Goal: Task Accomplishment & Management: Complete application form

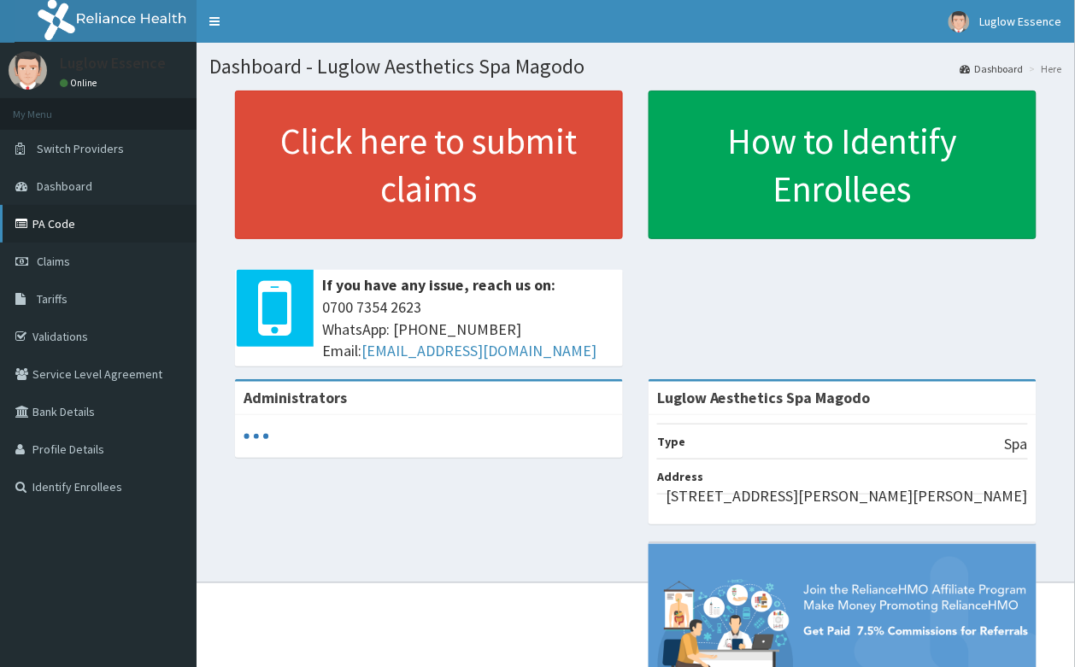
click at [57, 222] on link "PA Code" at bounding box center [98, 224] width 196 height 38
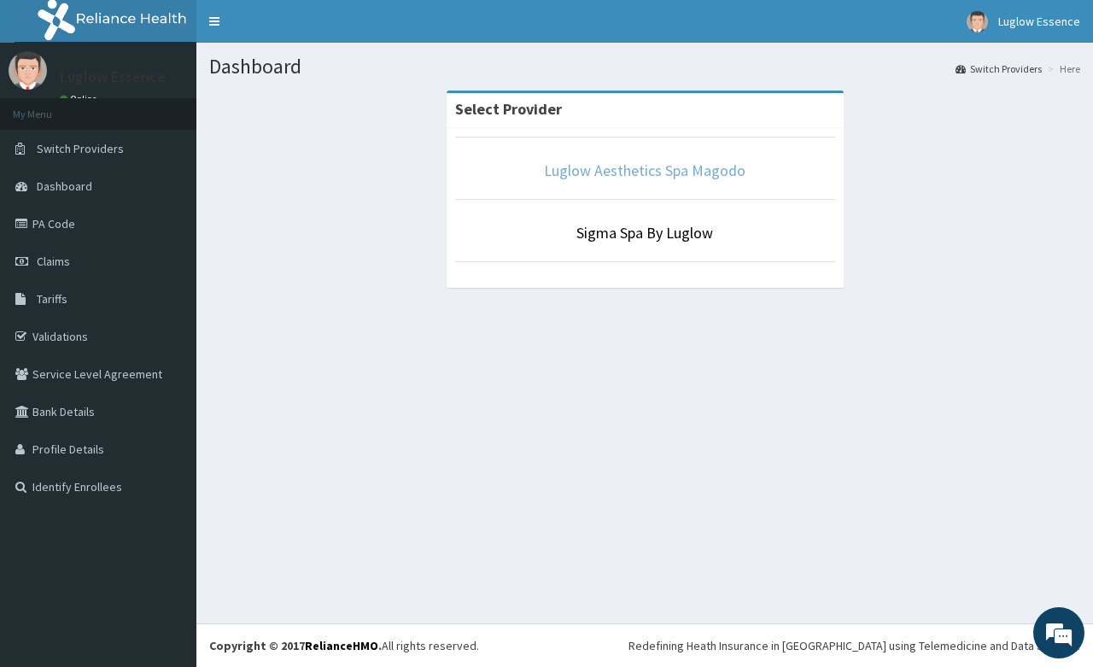
click at [686, 163] on link "Luglow Aesthetics Spa Magodo" at bounding box center [645, 171] width 202 height 20
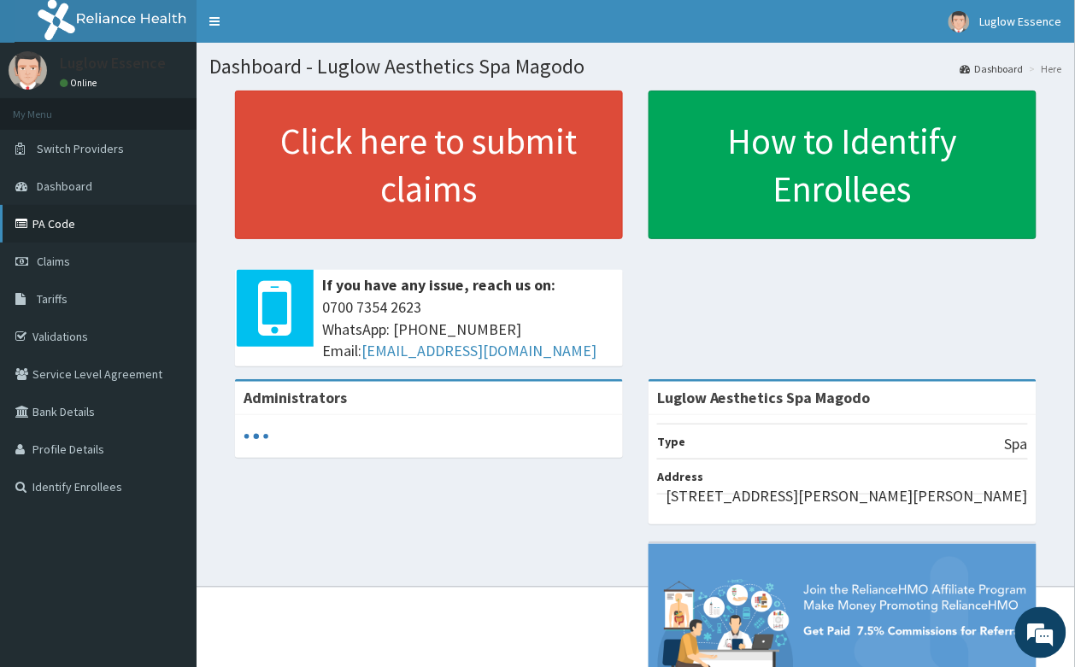
click at [87, 231] on link "PA Code" at bounding box center [98, 224] width 196 height 38
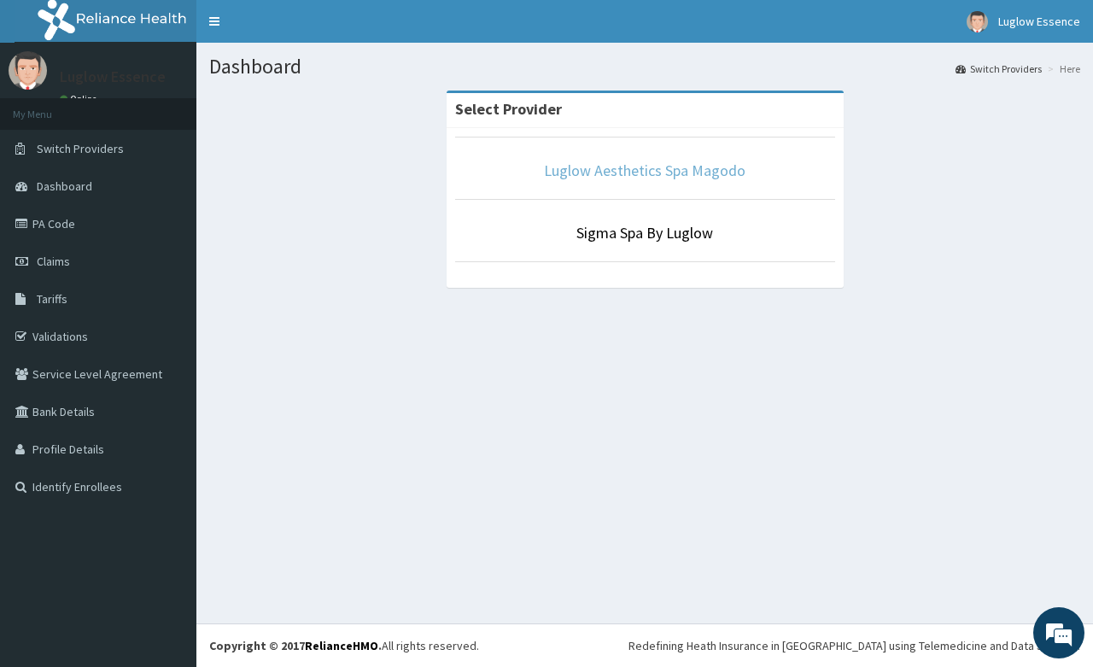
click at [575, 176] on link "Luglow Aesthetics Spa Magodo" at bounding box center [645, 171] width 202 height 20
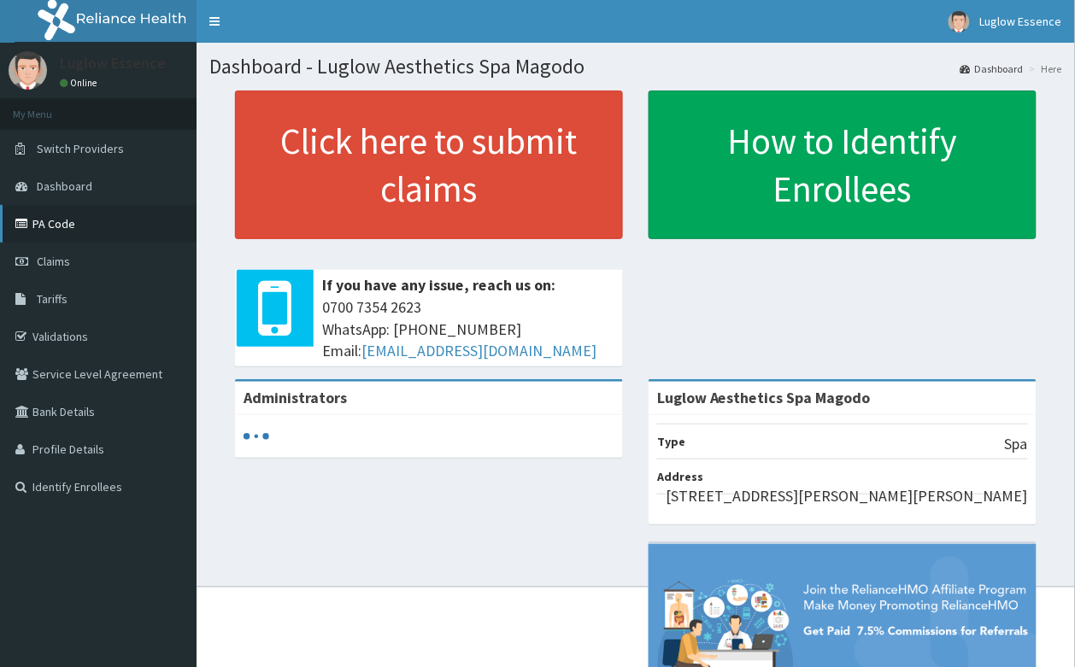
click at [109, 232] on link "PA Code" at bounding box center [98, 224] width 196 height 38
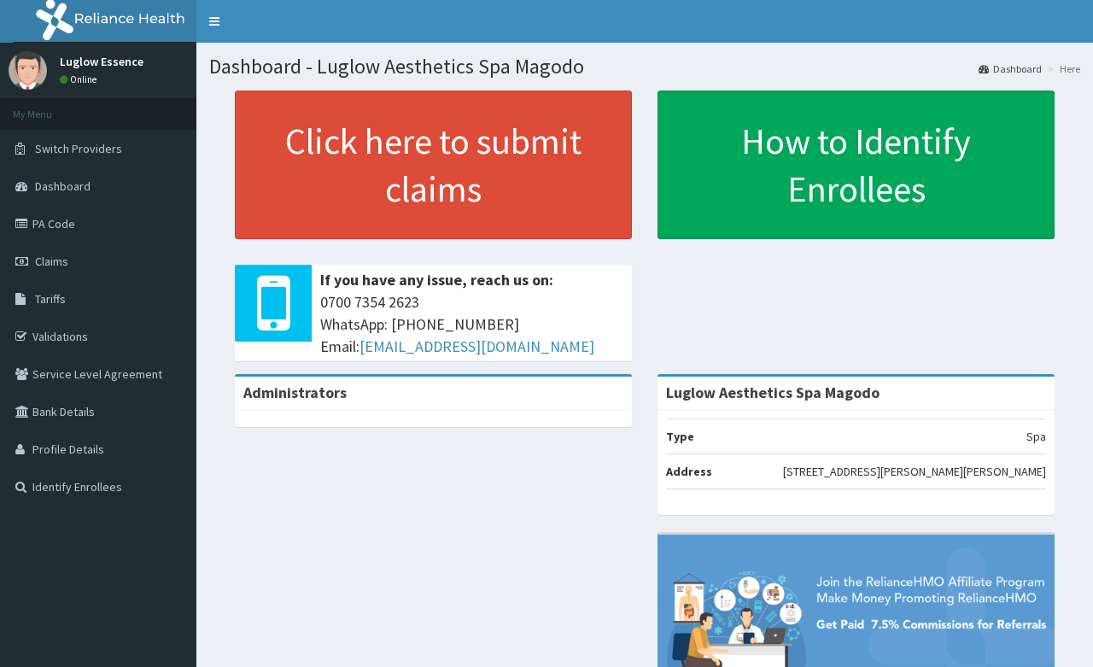
click at [75, 215] on link "PA Code" at bounding box center [98, 224] width 196 height 38
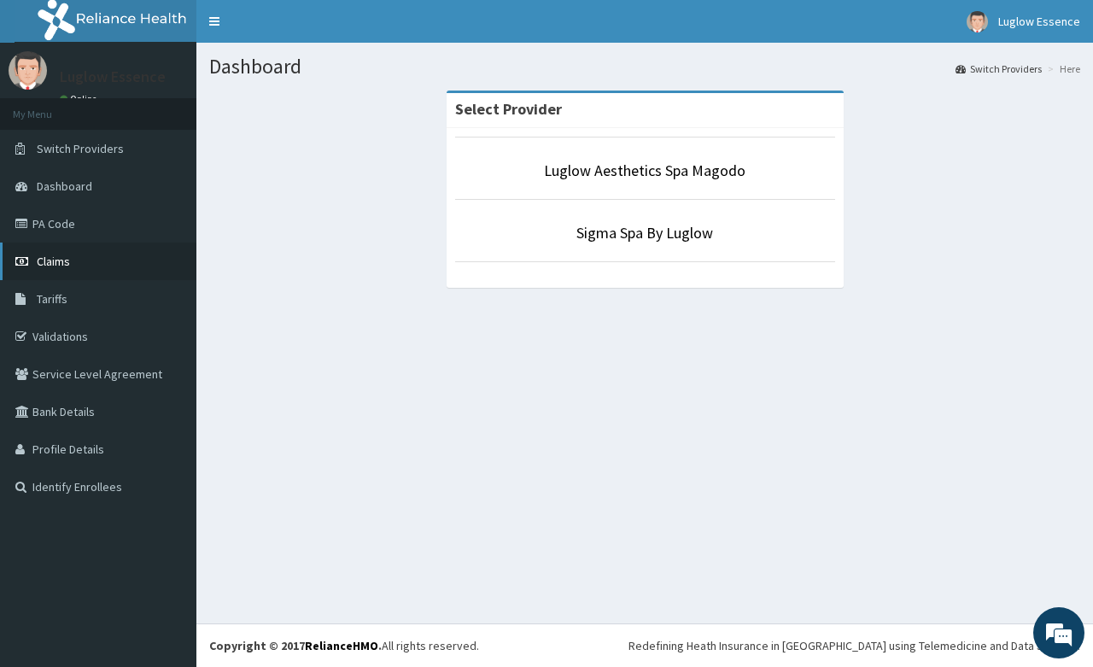
click at [60, 244] on link "Claims" at bounding box center [98, 262] width 196 height 38
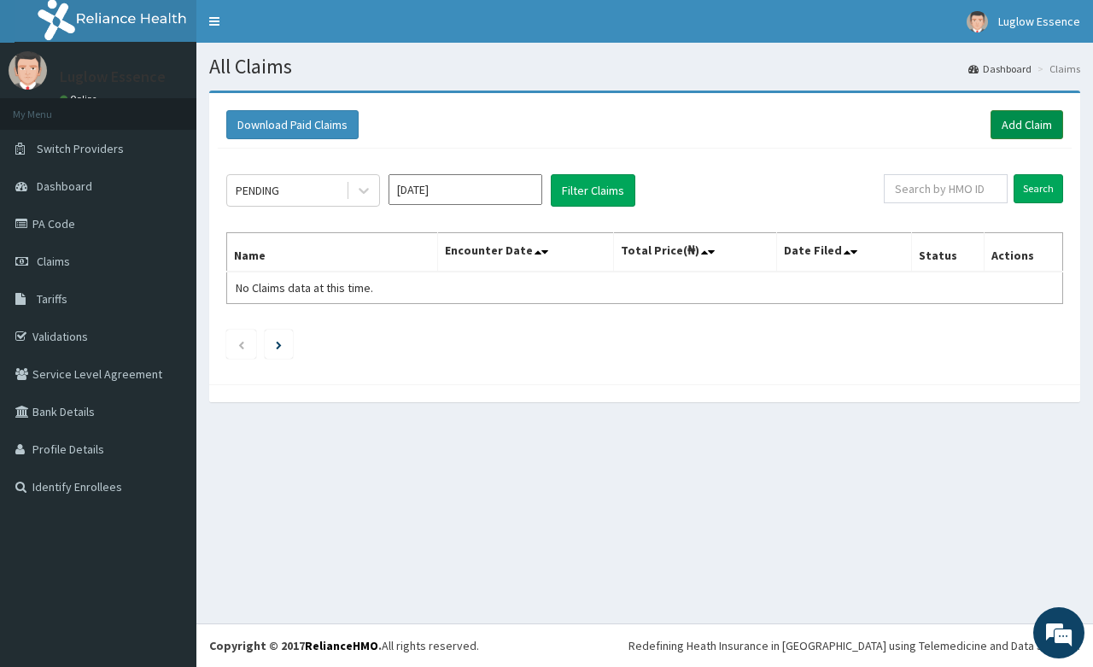
click at [1014, 137] on link "Add Claim" at bounding box center [1027, 124] width 73 height 29
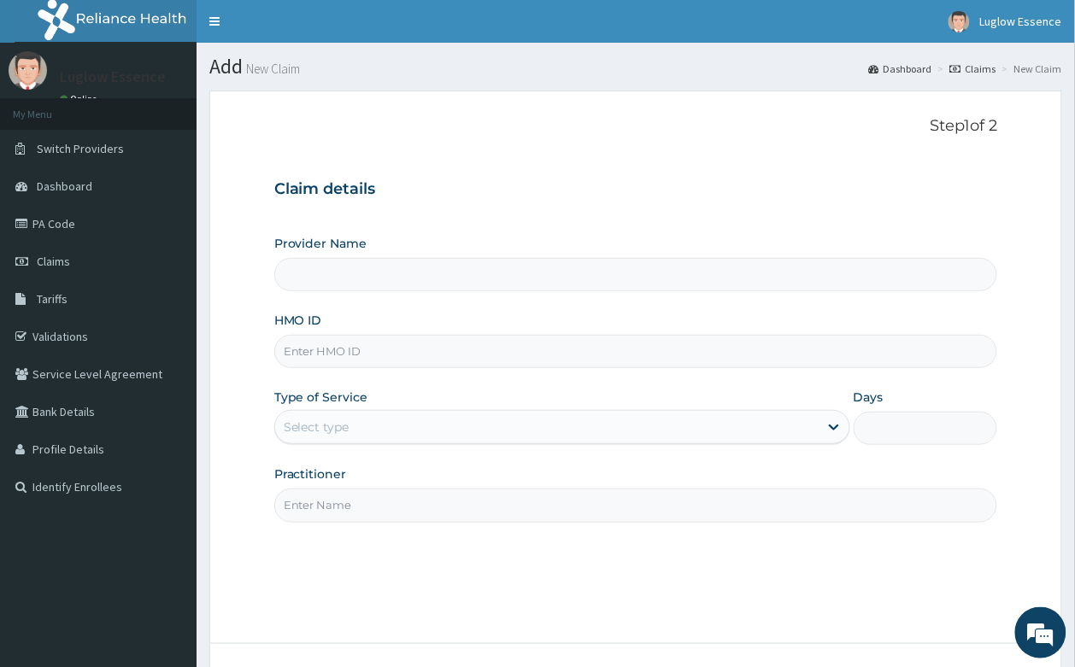
type input "Luglow Aesthetics Spa Magodo"
type input "1"
paste input "ACH/10352/A"
type input "ACH/10352/A"
click at [360, 488] on div "Practitioner" at bounding box center [636, 494] width 724 height 56
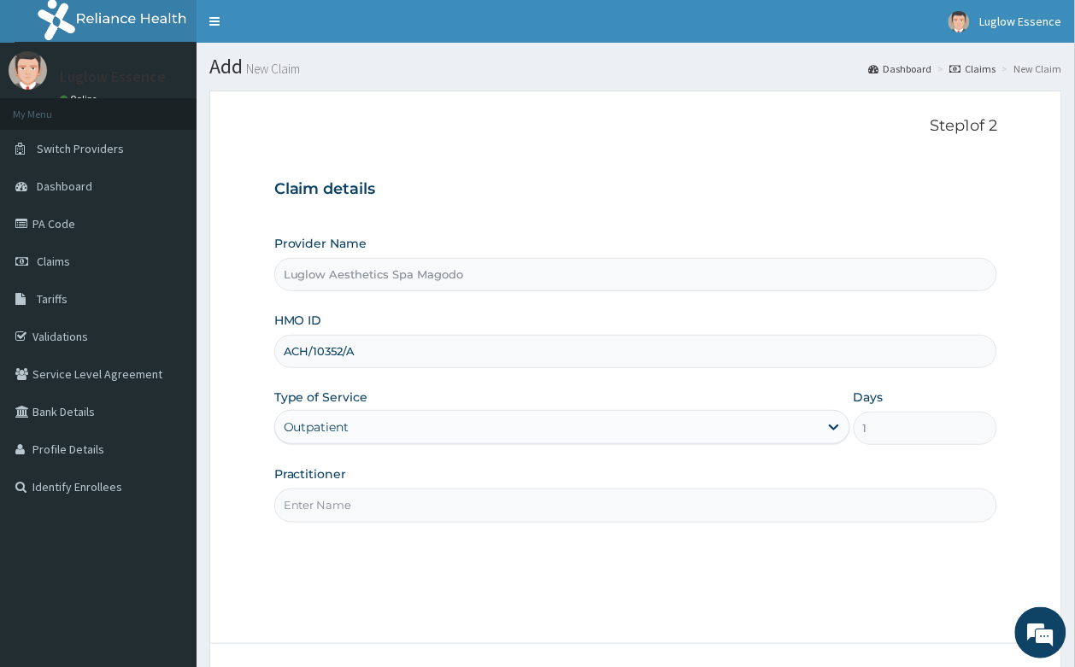
click at [355, 497] on input "Practitioner" at bounding box center [636, 505] width 724 height 33
type input "KB"
click at [105, 218] on link "PA Code" at bounding box center [98, 224] width 196 height 38
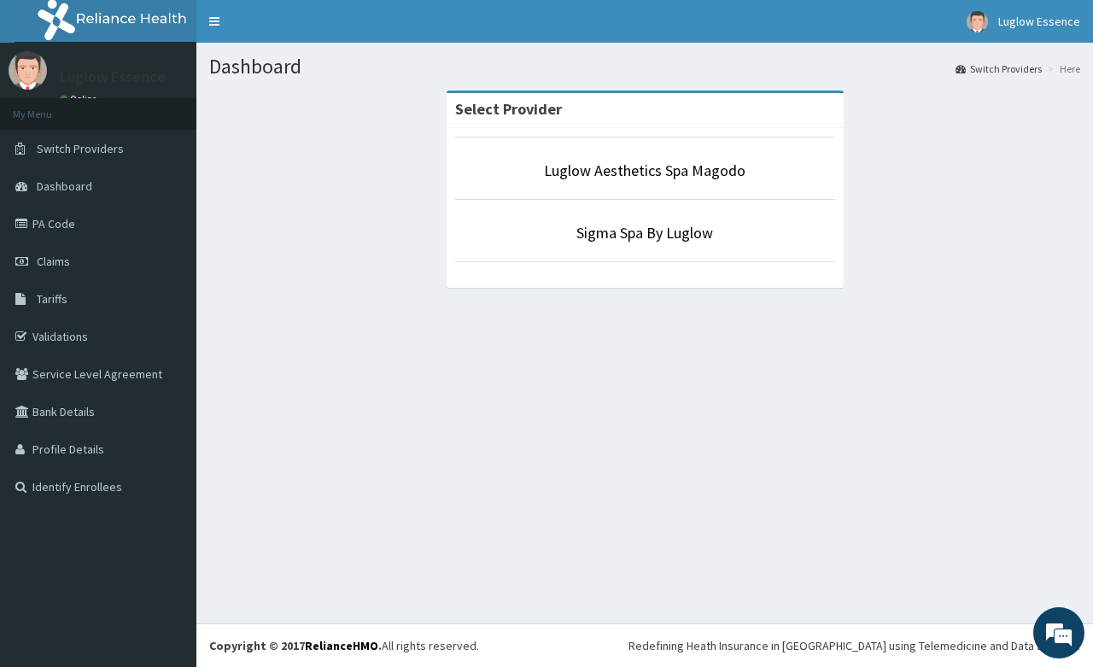
click at [690, 184] on li "Luglow Aesthetics Spa Magodo" at bounding box center [645, 168] width 380 height 63
click at [709, 175] on link "Luglow Aesthetics Spa Magodo" at bounding box center [645, 171] width 202 height 20
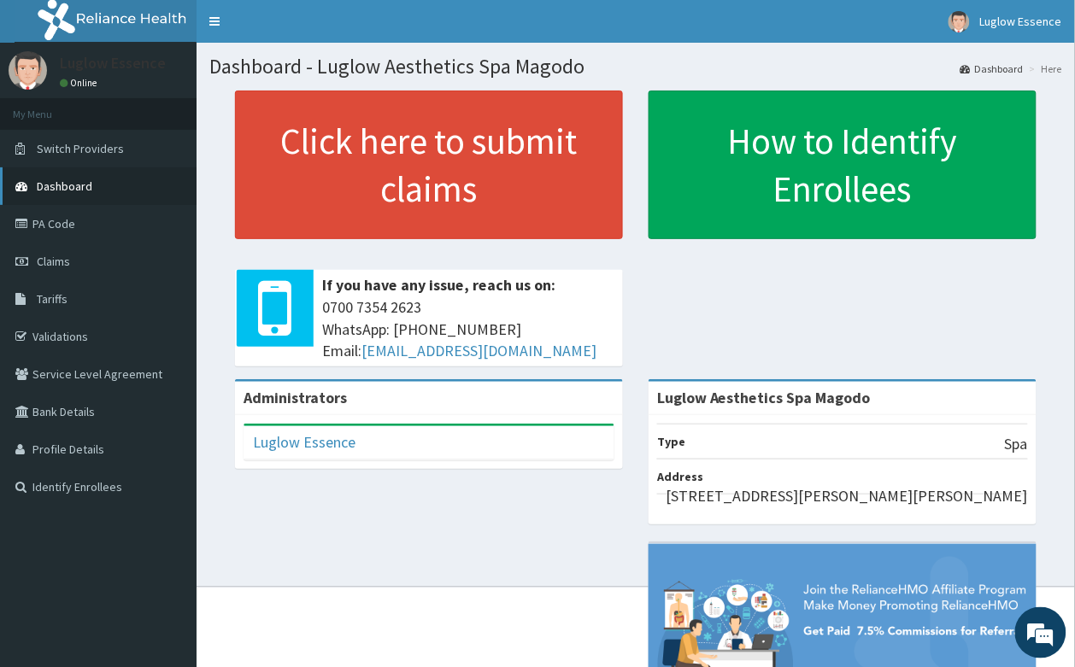
click at [125, 192] on link "Dashboard" at bounding box center [98, 186] width 196 height 38
click at [159, 223] on link "PA Code" at bounding box center [98, 224] width 196 height 38
